Goal: Task Accomplishment & Management: Manage account settings

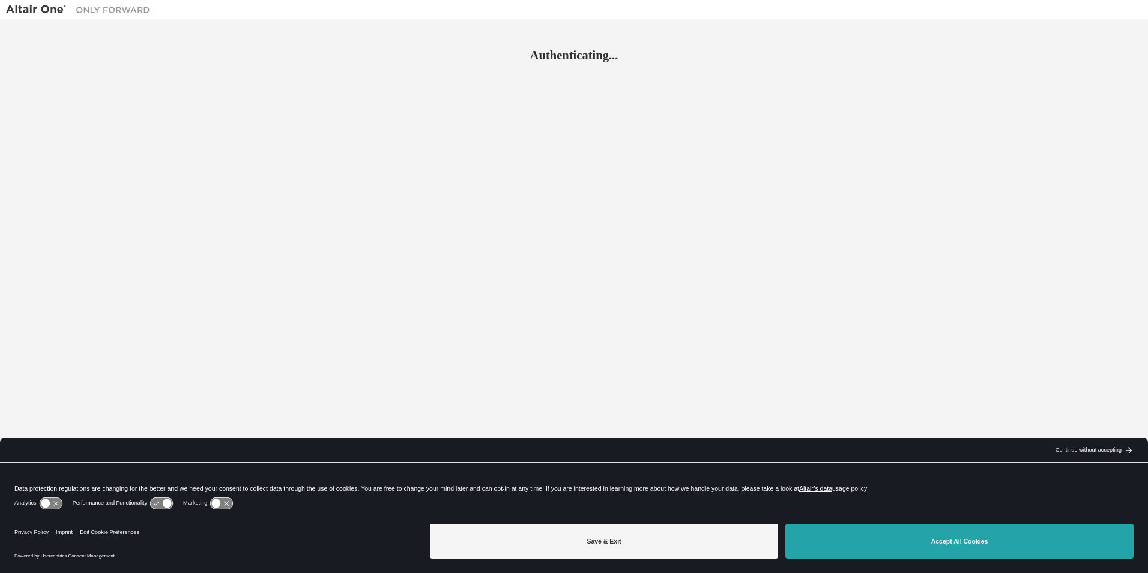
drag, startPoint x: 0, startPoint y: 0, endPoint x: 870, endPoint y: 530, distance: 1018.4
click at [870, 530] on button "Accept All Cookies" at bounding box center [959, 540] width 348 height 35
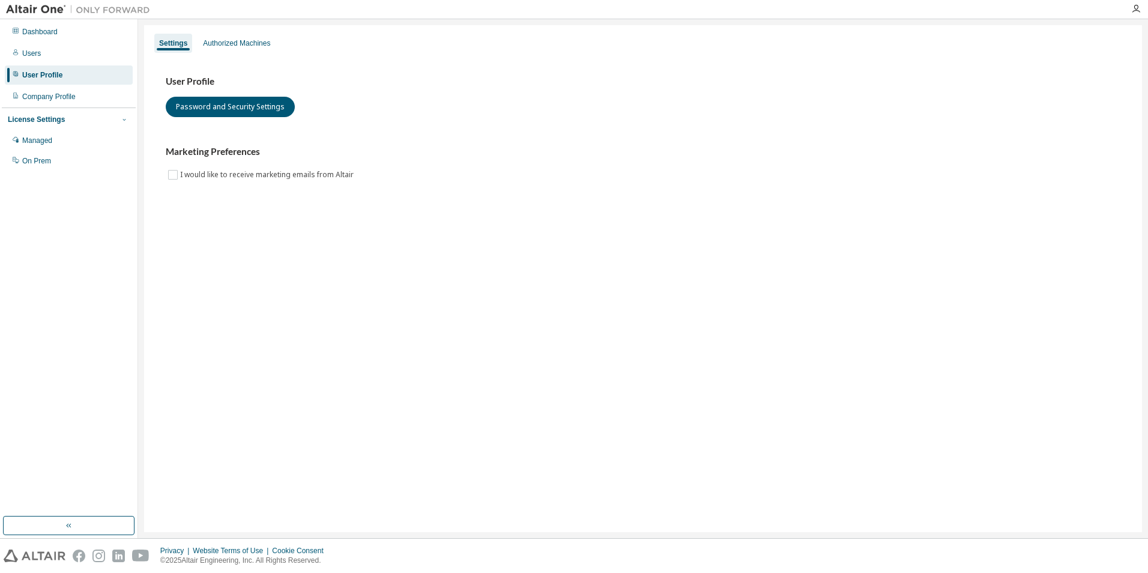
click at [124, 121] on icon "button" at bounding box center [124, 119] width 7 height 7
click at [41, 143] on div "Managed" at bounding box center [37, 141] width 30 height 10
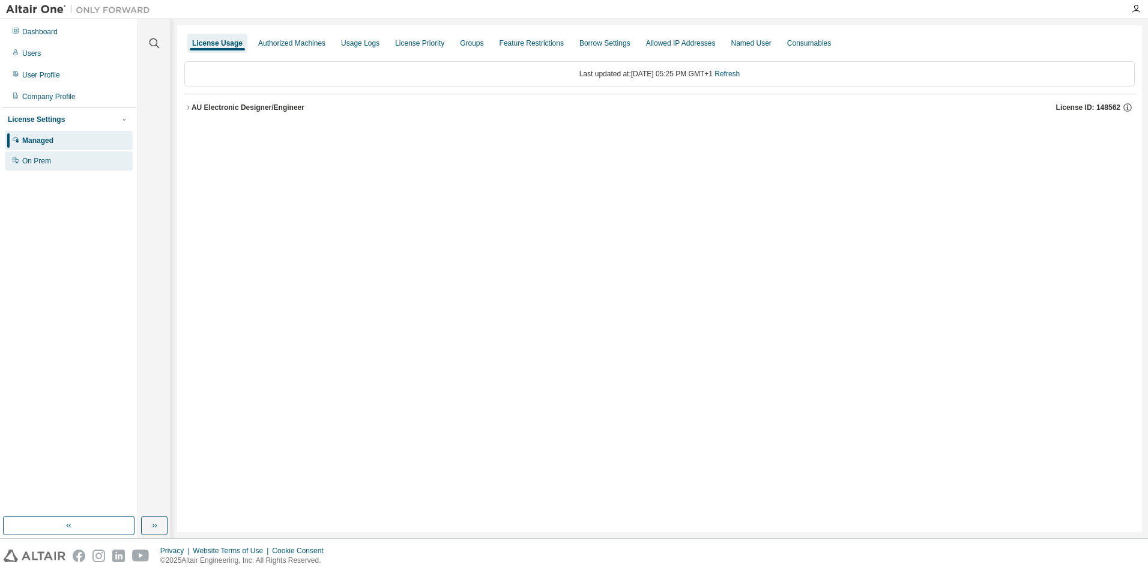
click at [28, 155] on div "On Prem" at bounding box center [69, 160] width 128 height 19
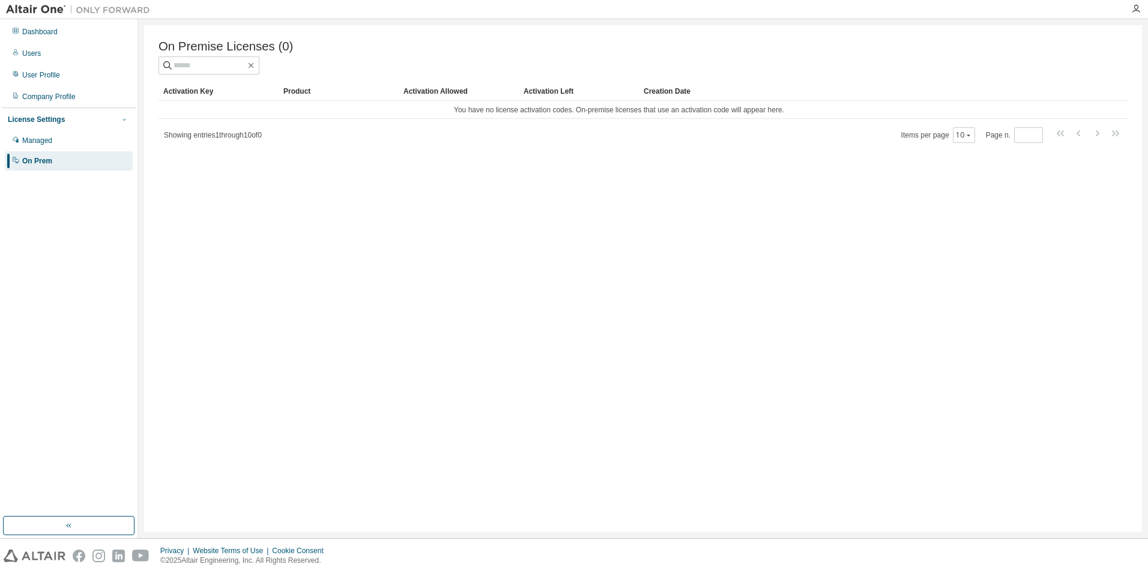
click at [119, 120] on button "button" at bounding box center [124, 119] width 11 height 11
click at [124, 120] on icon "button" at bounding box center [123, 119] width 3 height 2
click at [43, 122] on div "License Settings" at bounding box center [36, 120] width 57 height 10
drag, startPoint x: 459, startPoint y: 114, endPoint x: 559, endPoint y: 114, distance: 100.2
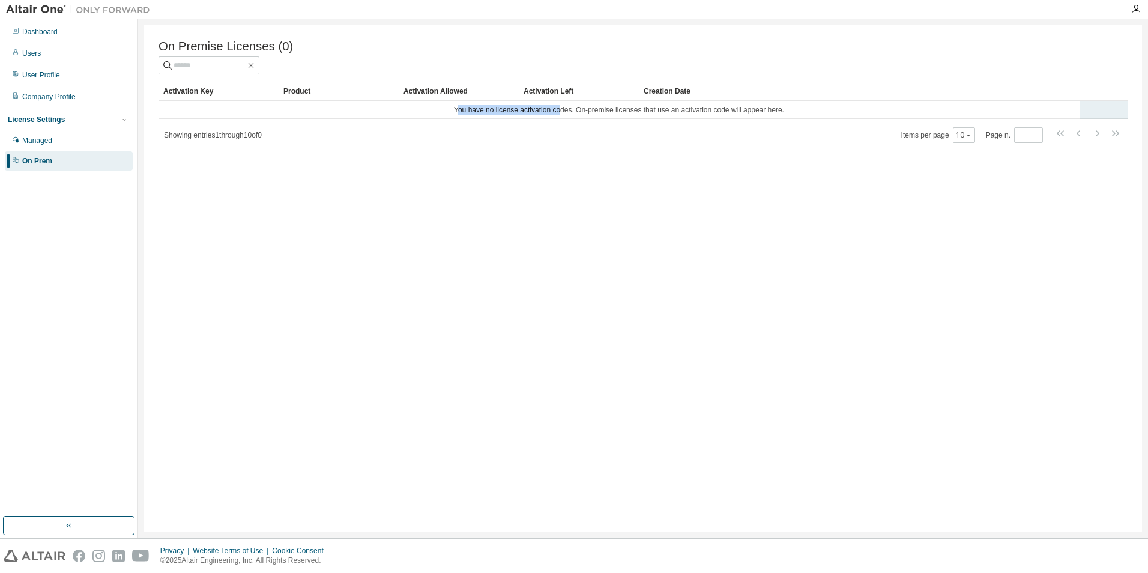
click at [559, 114] on td "You have no license activation codes. On-premise licenses that use an activatio…" at bounding box center [618, 110] width 921 height 18
click at [580, 115] on td "You have no license activation codes. On-premise licenses that use an activatio…" at bounding box center [618, 110] width 921 height 18
click at [658, 115] on td "You have no license activation codes. On-premise licenses that use an activatio…" at bounding box center [618, 110] width 921 height 18
click at [44, 143] on div "Managed" at bounding box center [37, 141] width 30 height 10
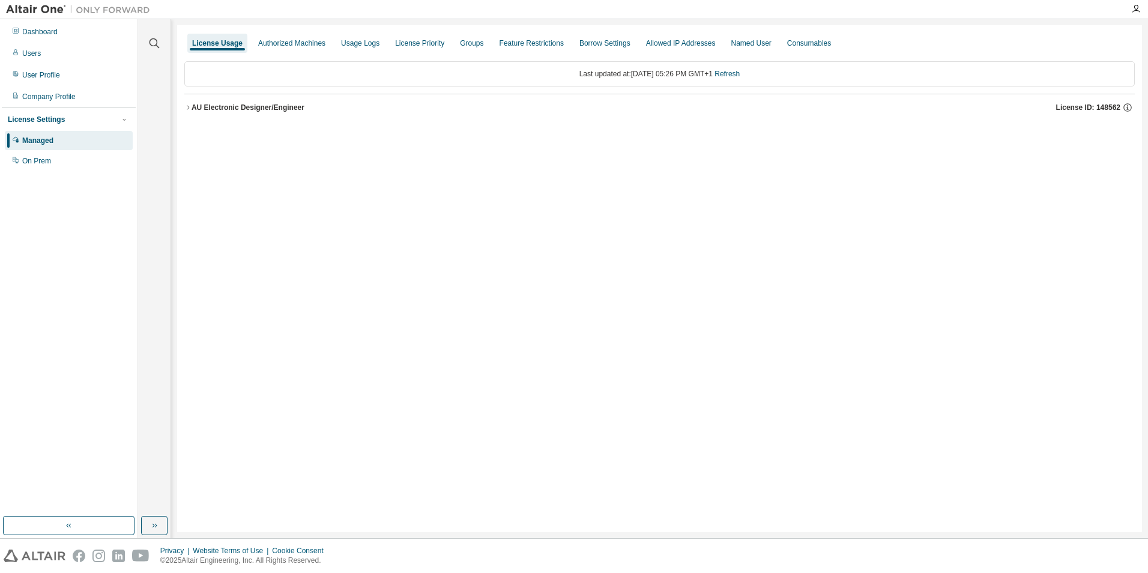
click at [40, 123] on div "License Settings" at bounding box center [36, 120] width 57 height 10
click at [612, 77] on div "Last updated at: [DATE] 05:26 PM GMT+1 Refresh" at bounding box center [659, 73] width 950 height 25
click at [190, 108] on icon "button" at bounding box center [187, 107] width 7 height 7
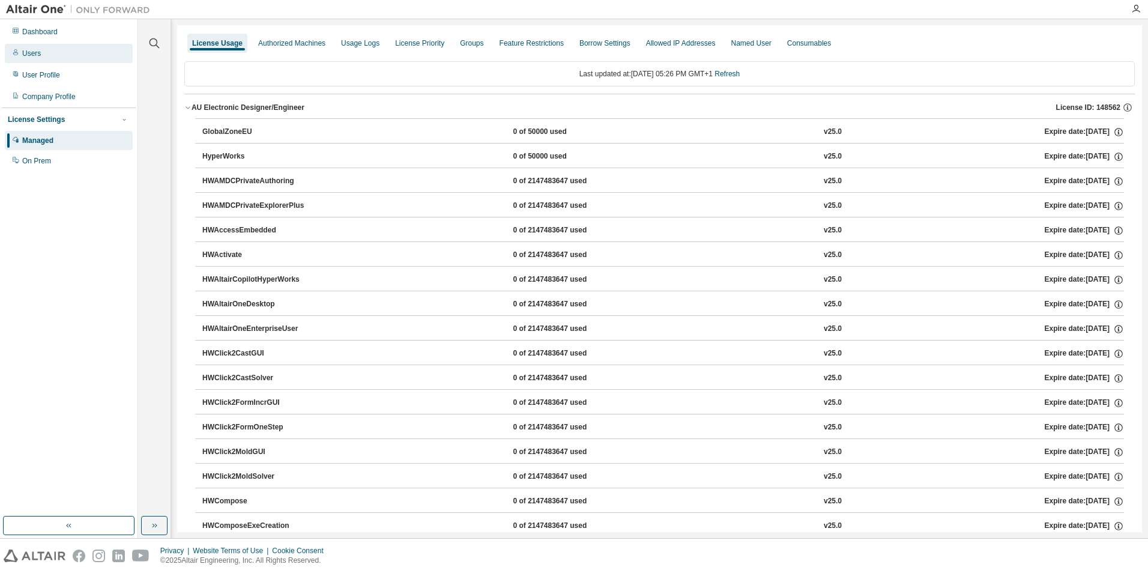
click at [40, 55] on div "Users" at bounding box center [69, 53] width 128 height 19
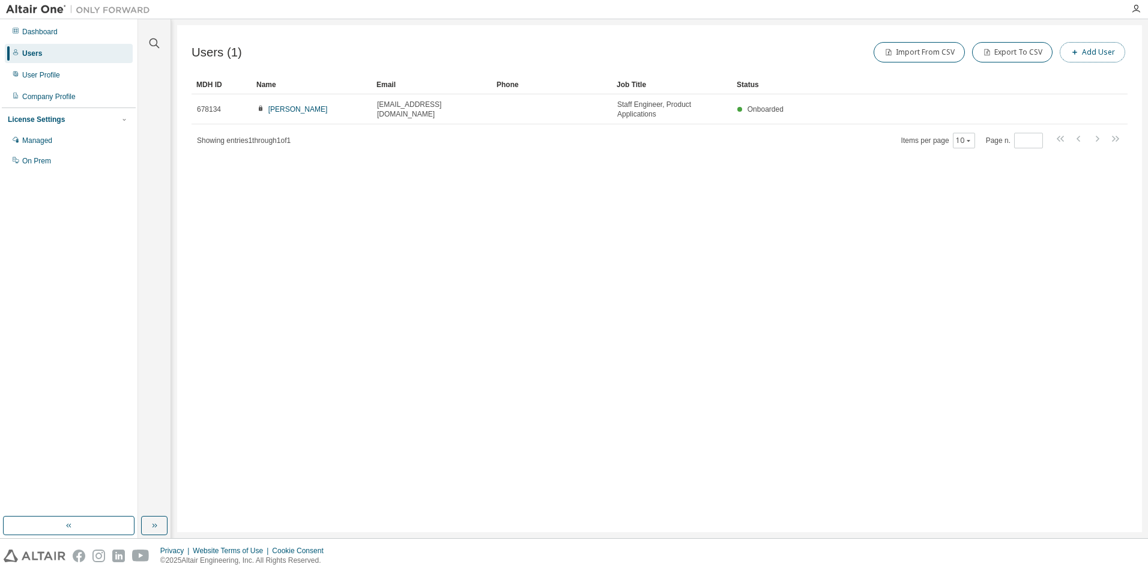
click at [1086, 56] on button "Add User" at bounding box center [1091, 52] width 65 height 20
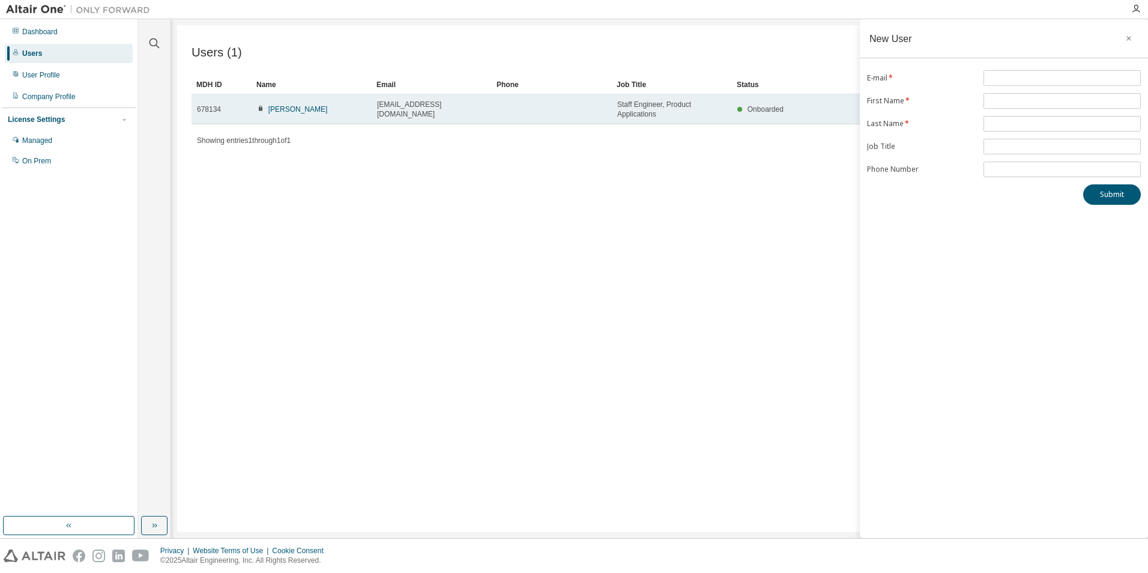
click at [409, 108] on span "[EMAIL_ADDRESS][DOMAIN_NAME]" at bounding box center [431, 109] width 109 height 19
click at [304, 113] on link "[PERSON_NAME]" at bounding box center [297, 109] width 59 height 8
click at [459, 112] on span "[EMAIL_ADDRESS][DOMAIN_NAME]" at bounding box center [431, 109] width 109 height 19
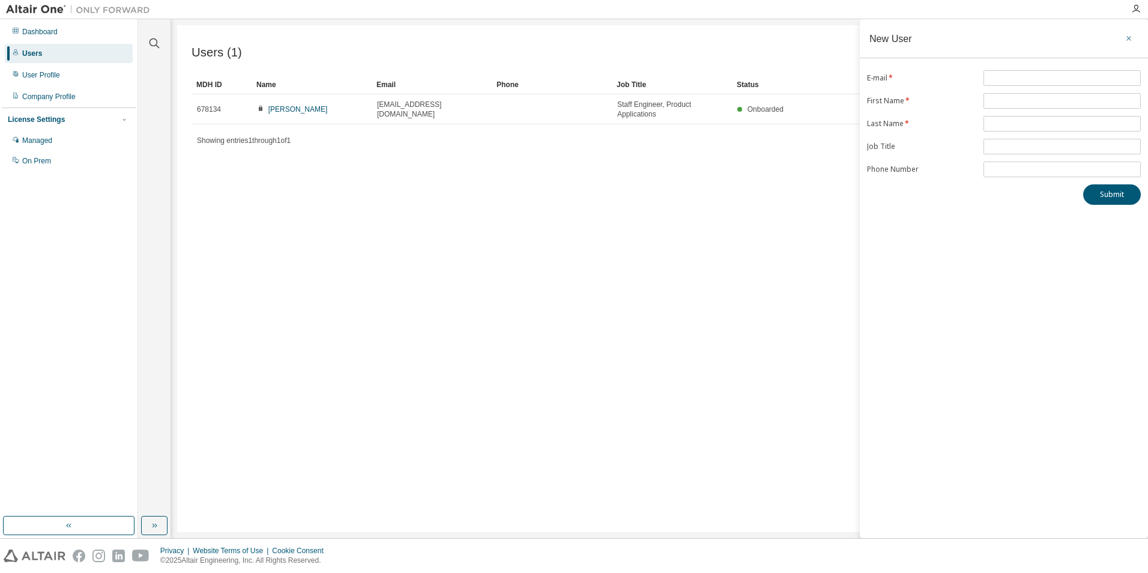
click at [1127, 40] on icon "button" at bounding box center [1128, 39] width 8 height 10
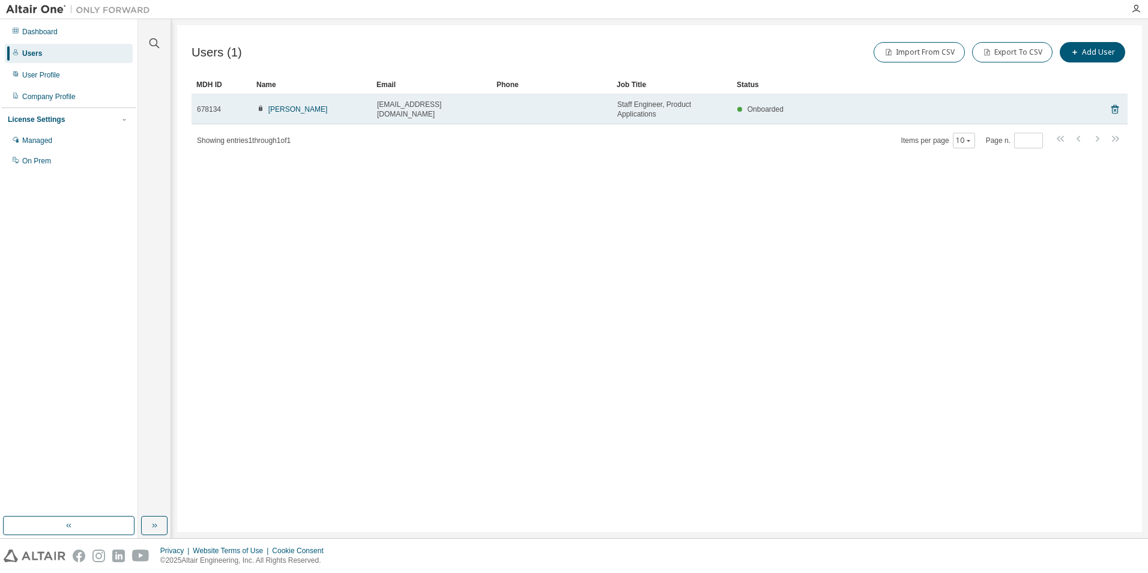
click at [1052, 113] on div "Onboarded" at bounding box center [900, 109] width 327 height 10
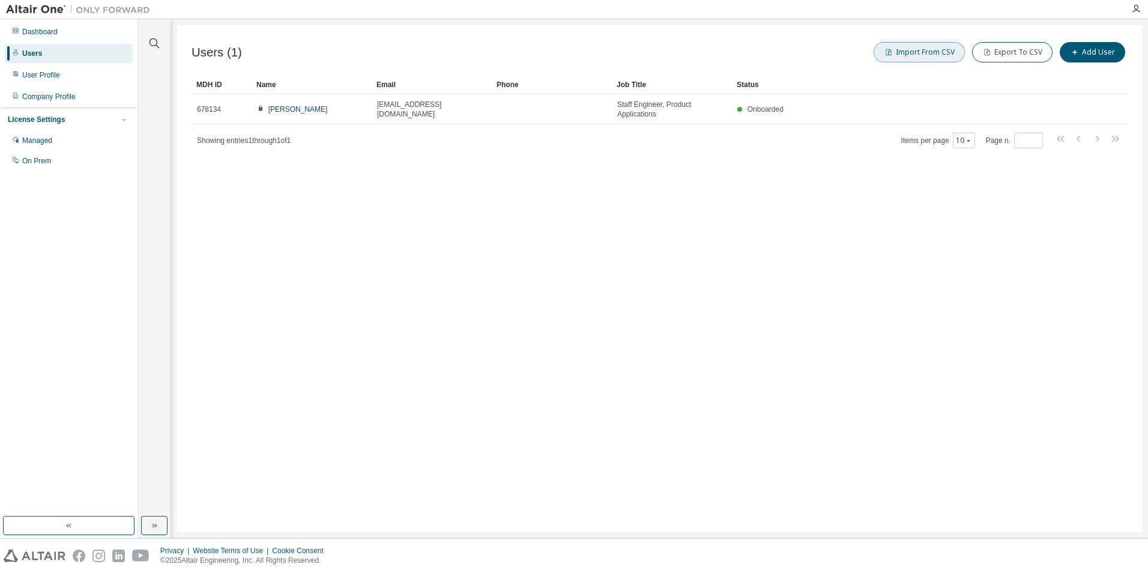
click at [934, 58] on button "Import From CSV" at bounding box center [918, 52] width 91 height 20
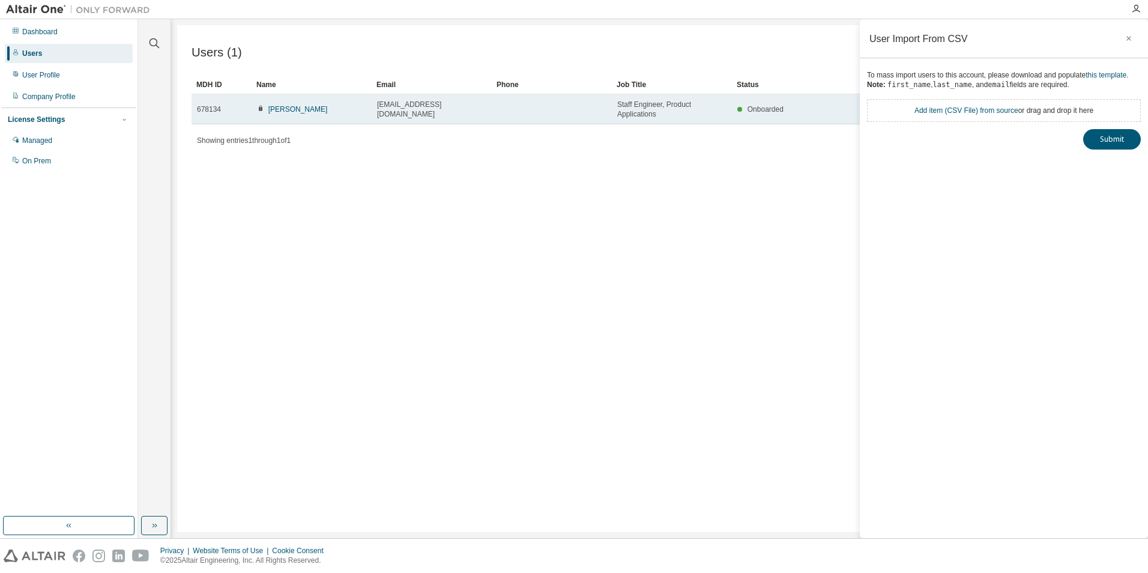
click at [337, 109] on div "[PERSON_NAME]" at bounding box center [311, 109] width 109 height 10
click at [445, 112] on span "[EMAIL_ADDRESS][DOMAIN_NAME]" at bounding box center [431, 109] width 109 height 19
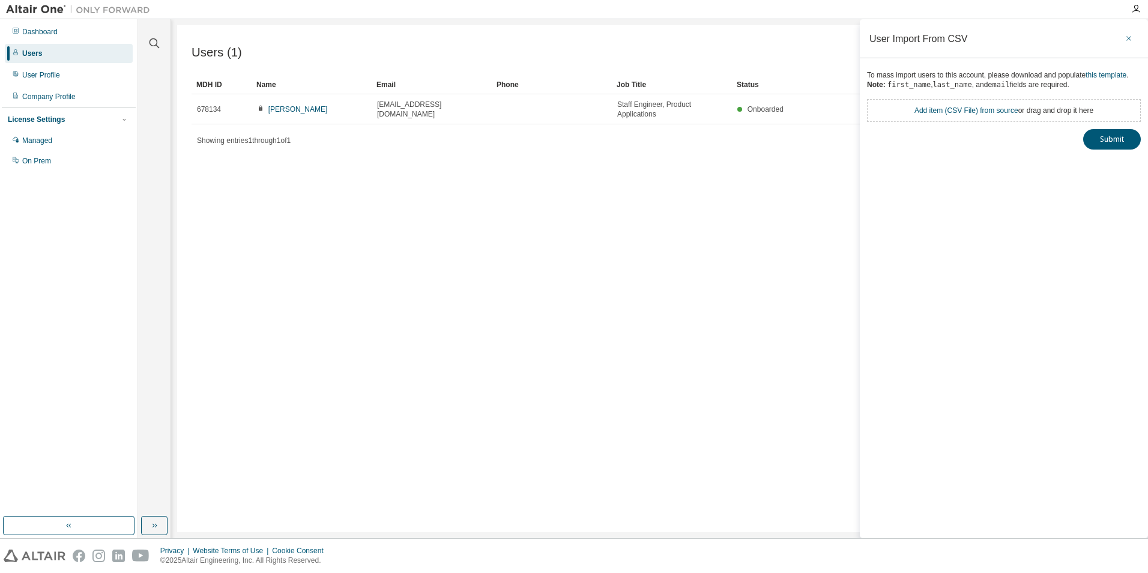
click at [1125, 37] on icon "button" at bounding box center [1128, 39] width 8 height 10
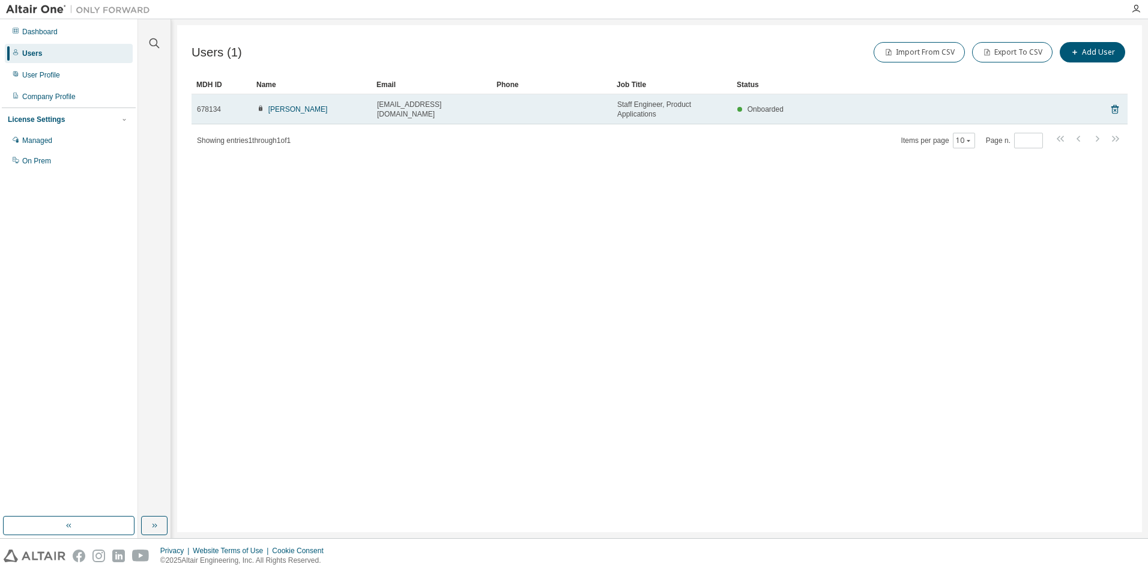
click at [452, 112] on span "[EMAIL_ADDRESS][DOMAIN_NAME]" at bounding box center [431, 109] width 109 height 19
click at [287, 106] on link "[PERSON_NAME]" at bounding box center [297, 109] width 59 height 8
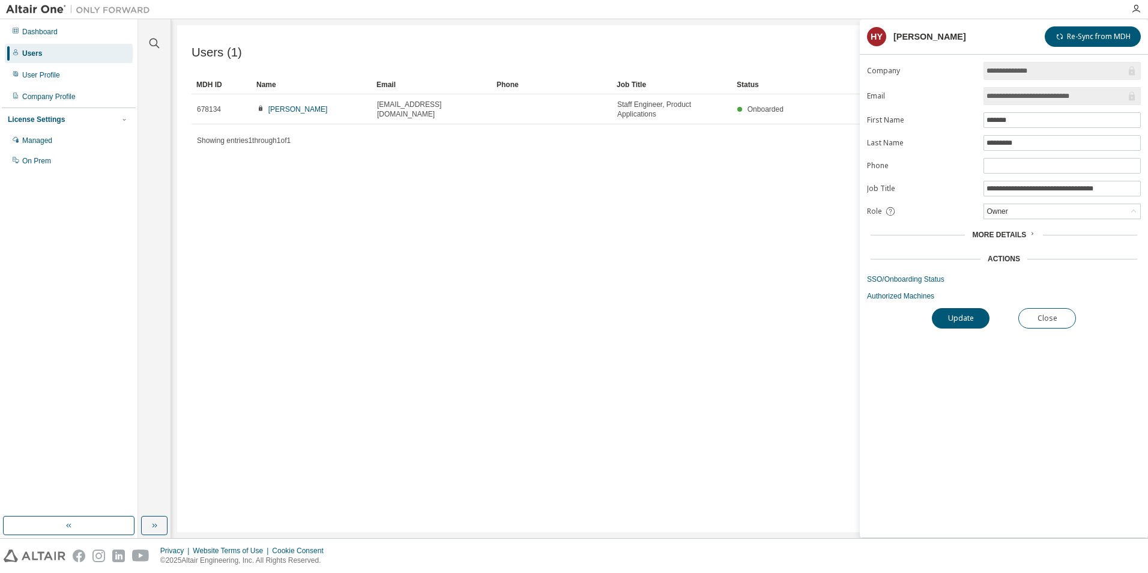
click at [1024, 233] on span "More Details" at bounding box center [999, 234] width 54 height 8
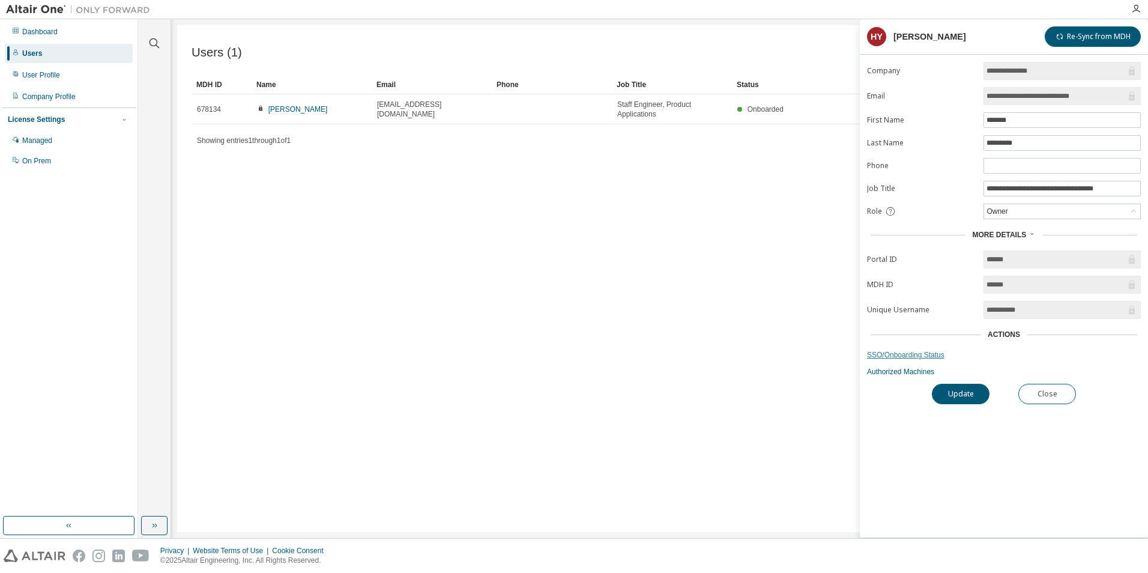
click at [927, 357] on link "SSO/Onboarding Status" at bounding box center [1004, 355] width 274 height 10
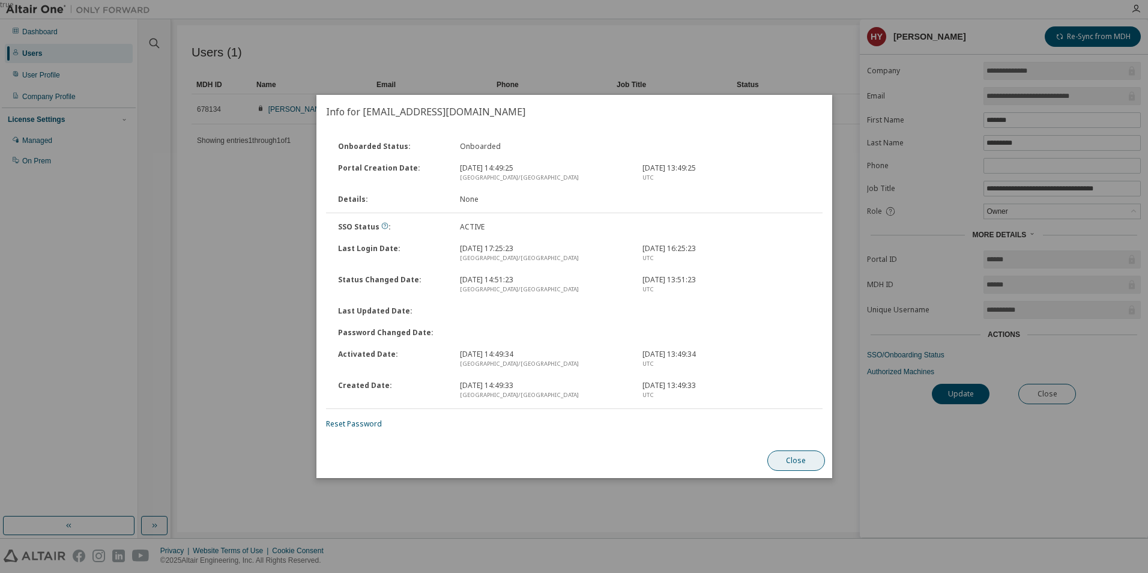
click at [789, 464] on button "Close" at bounding box center [795, 460] width 58 height 20
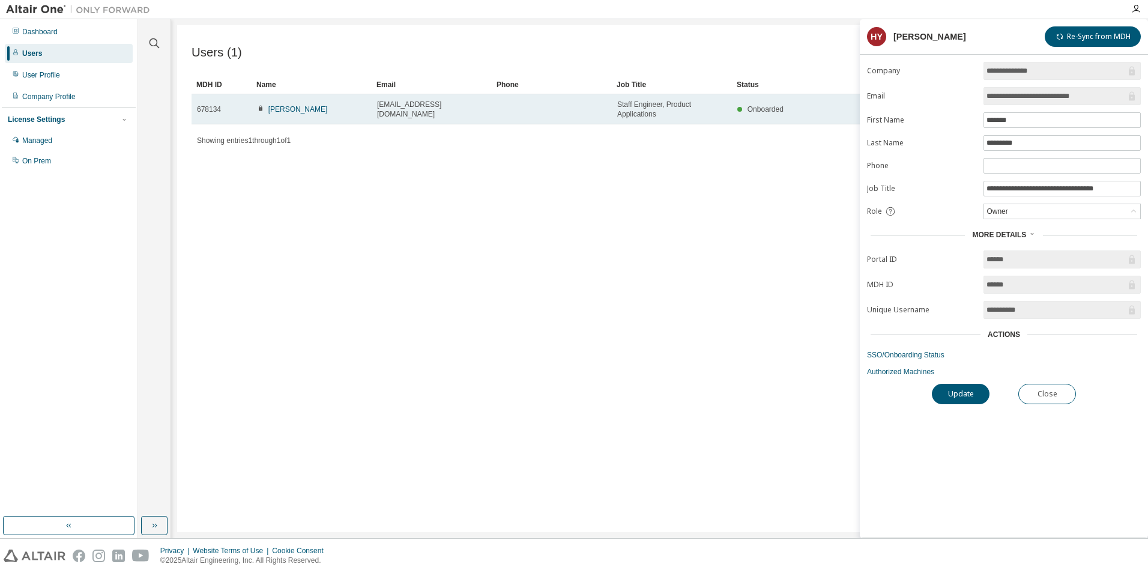
click at [370, 114] on td "[PERSON_NAME]" at bounding box center [311, 109] width 120 height 30
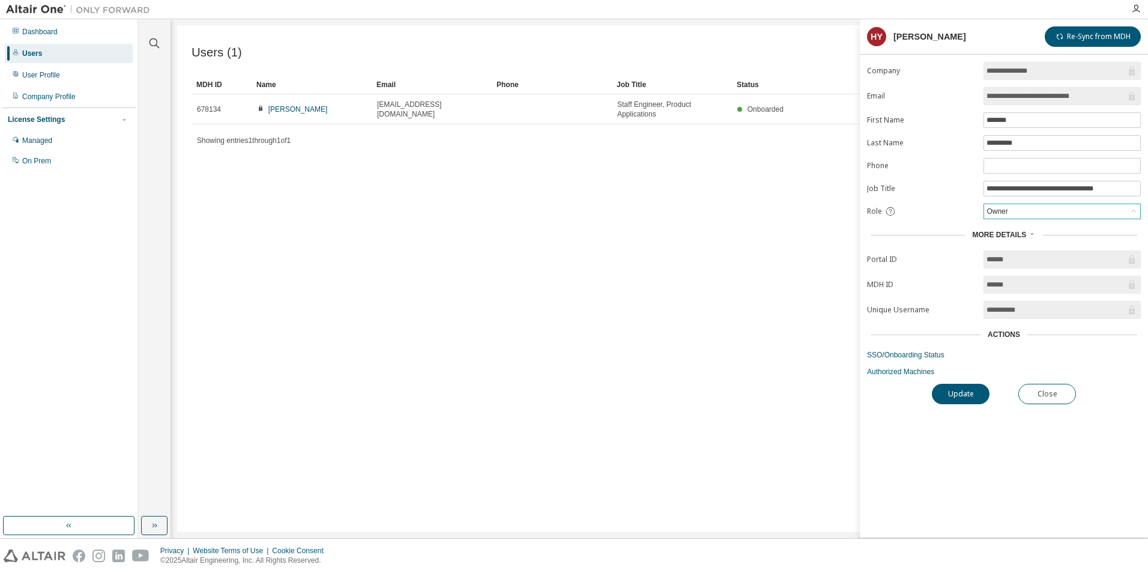
click at [1016, 217] on div "Owner" at bounding box center [1062, 211] width 156 height 14
click at [1014, 225] on li "Admin" at bounding box center [1061, 227] width 154 height 16
click at [969, 396] on button "Update" at bounding box center [960, 394] width 58 height 20
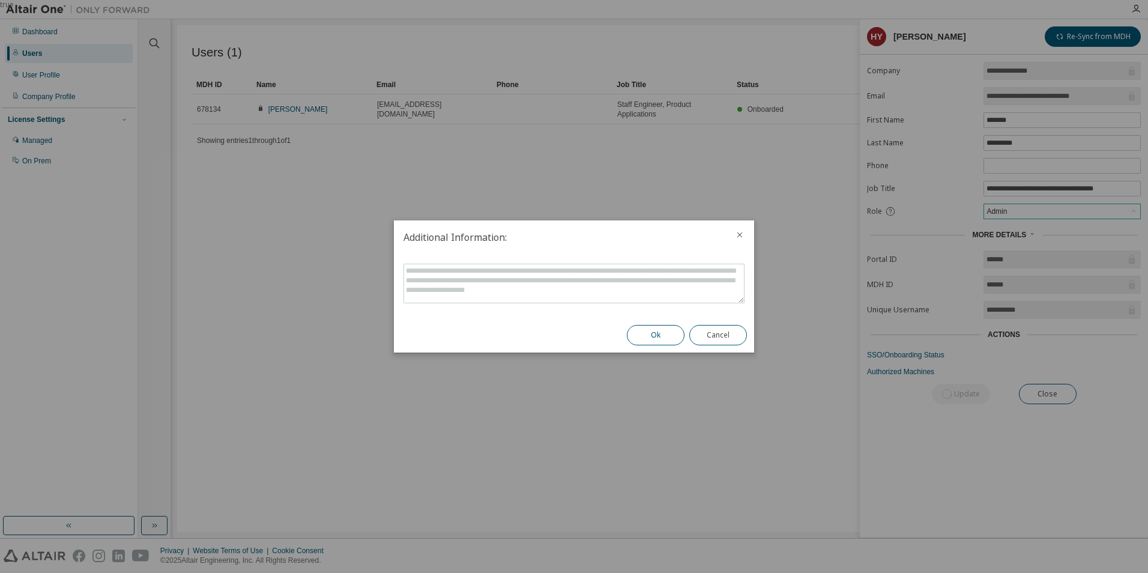
click at [655, 339] on button "Ok" at bounding box center [656, 335] width 58 height 20
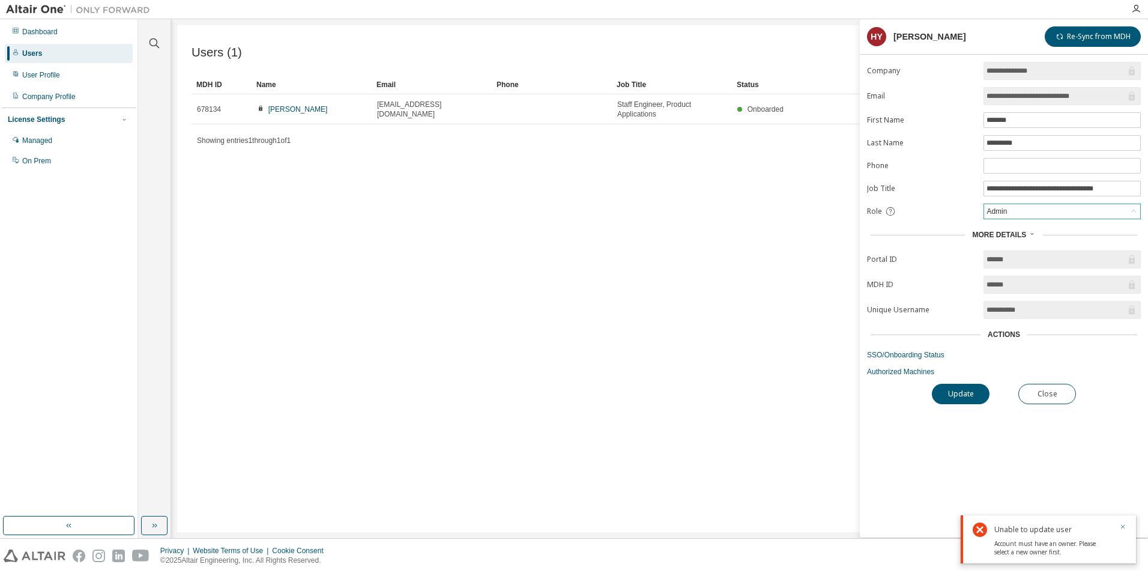
click at [1121, 526] on icon "button" at bounding box center [1122, 526] width 7 height 7
click at [908, 372] on link "Authorized Machines" at bounding box center [1004, 372] width 274 height 10
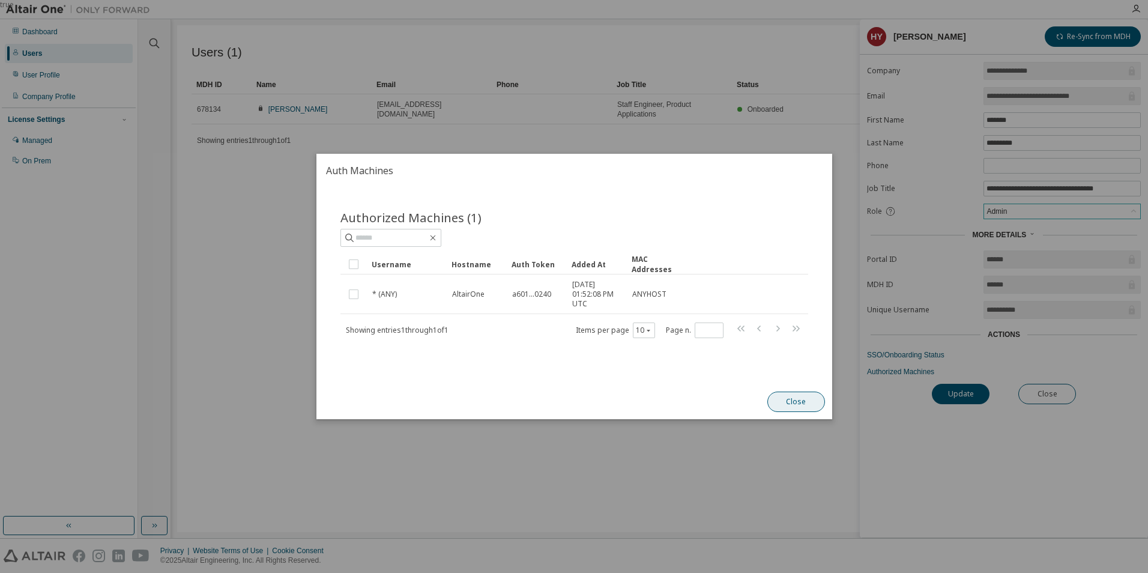
click at [799, 407] on button "Close" at bounding box center [795, 401] width 58 height 20
